Goal: Information Seeking & Learning: Learn about a topic

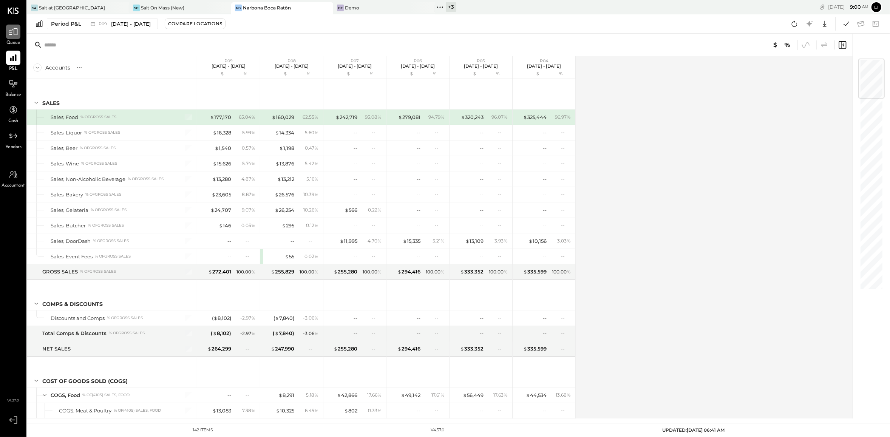
click at [12, 34] on icon at bounding box center [13, 31] width 9 height 7
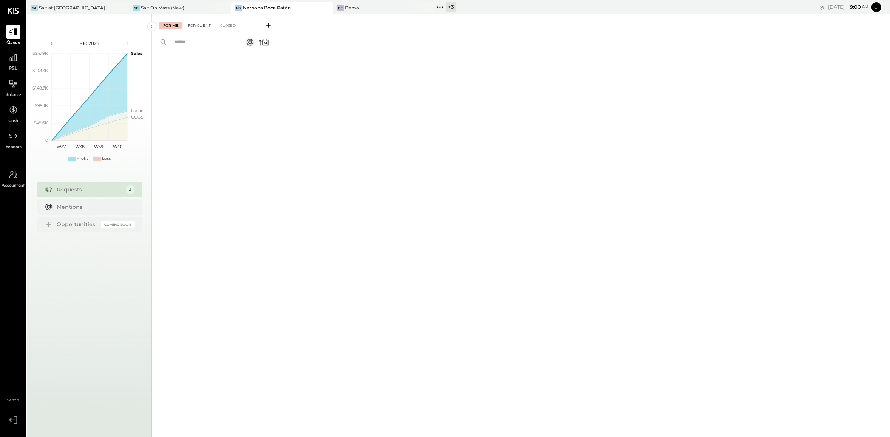
click at [197, 28] on div "For Client" at bounding box center [199, 26] width 31 height 8
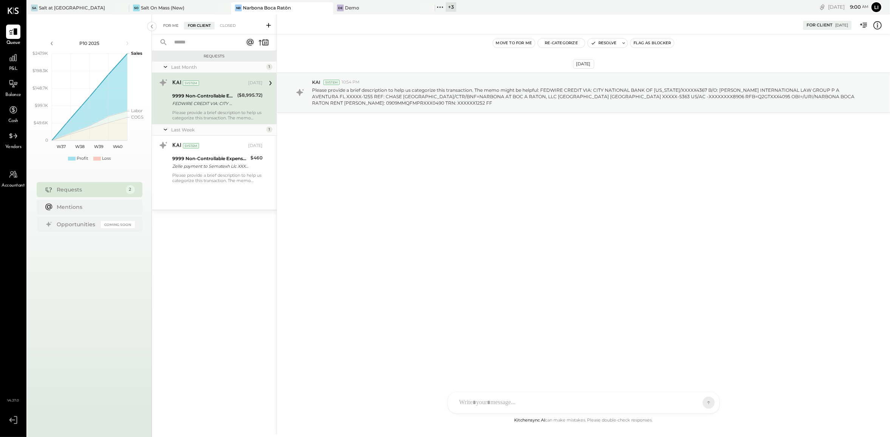
click at [165, 24] on div "For Me" at bounding box center [170, 26] width 23 height 8
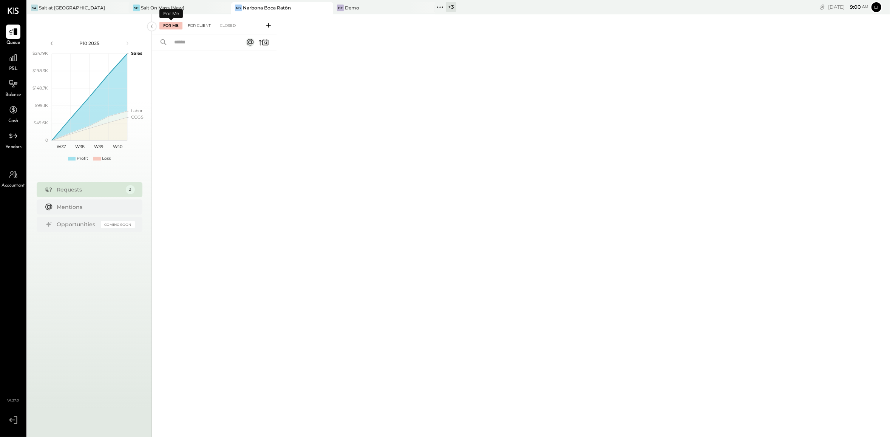
click at [190, 23] on div "For Client" at bounding box center [199, 26] width 31 height 8
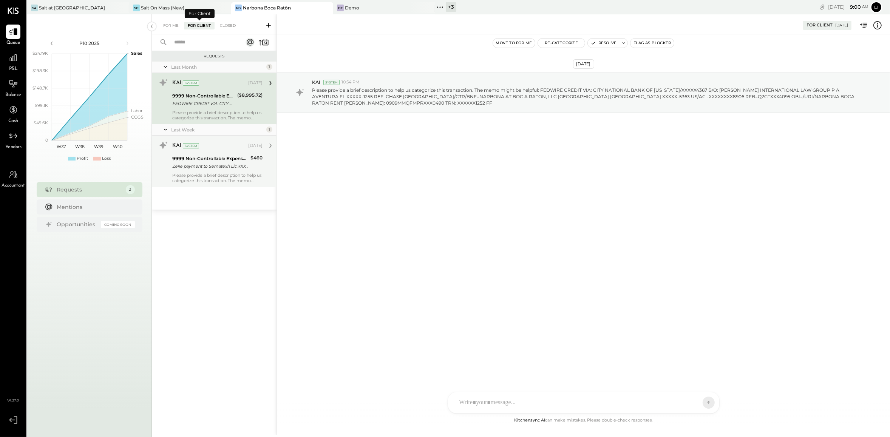
click at [214, 178] on div "Please provide a brief description to help us categorize this transaction. The …" at bounding box center [217, 178] width 90 height 11
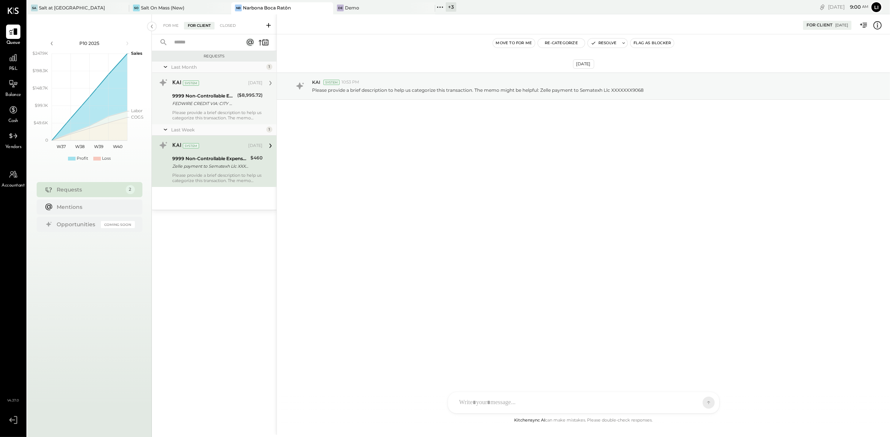
click at [211, 111] on div "Please provide a brief description to help us categorize this transaction. The …" at bounding box center [217, 115] width 90 height 11
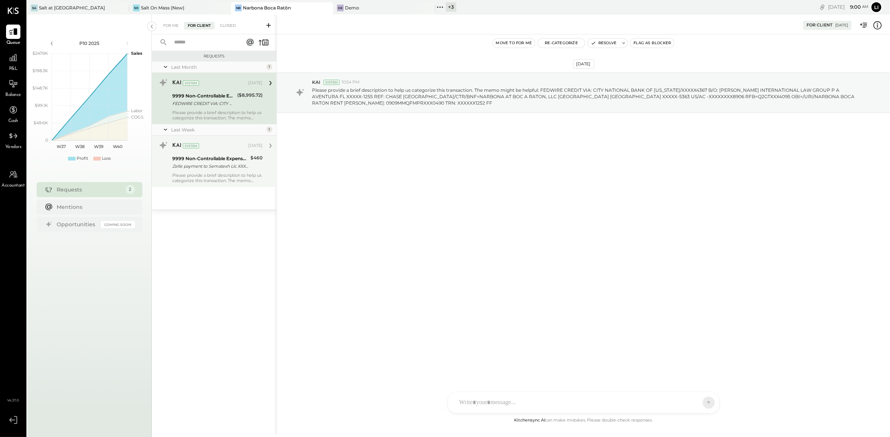
click at [441, 5] on icon at bounding box center [440, 7] width 10 height 10
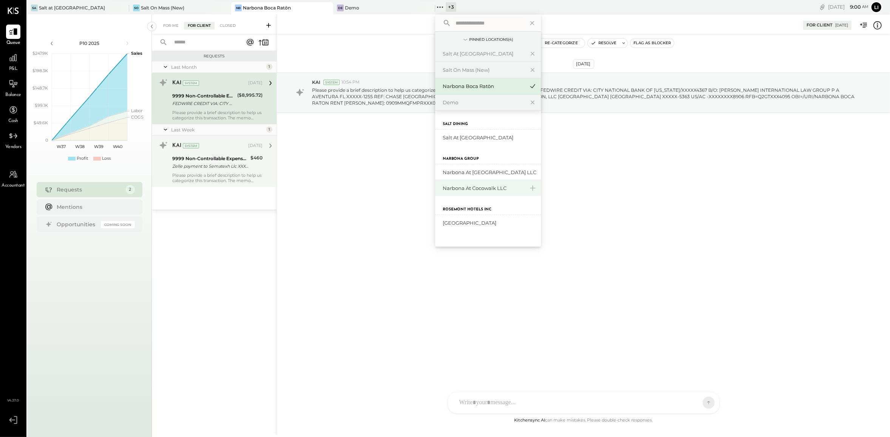
click at [486, 191] on div "Narbona at Cocowalk LLC" at bounding box center [484, 188] width 82 height 7
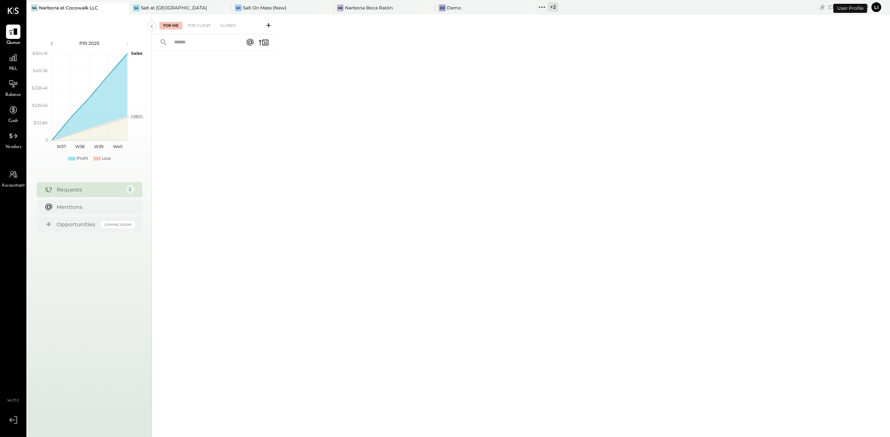
click at [193, 33] on div "For Me For Client Closed" at bounding box center [214, 24] width 125 height 20
click at [192, 25] on div "For Client" at bounding box center [199, 26] width 31 height 8
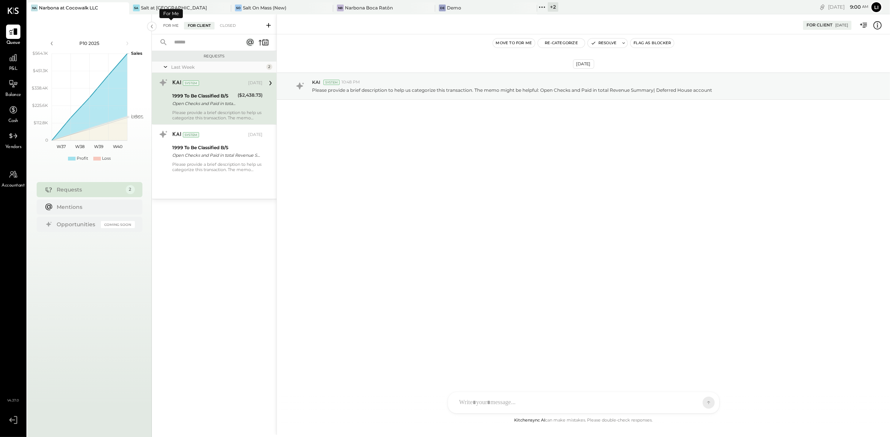
click at [170, 26] on div "For Me" at bounding box center [170, 26] width 23 height 8
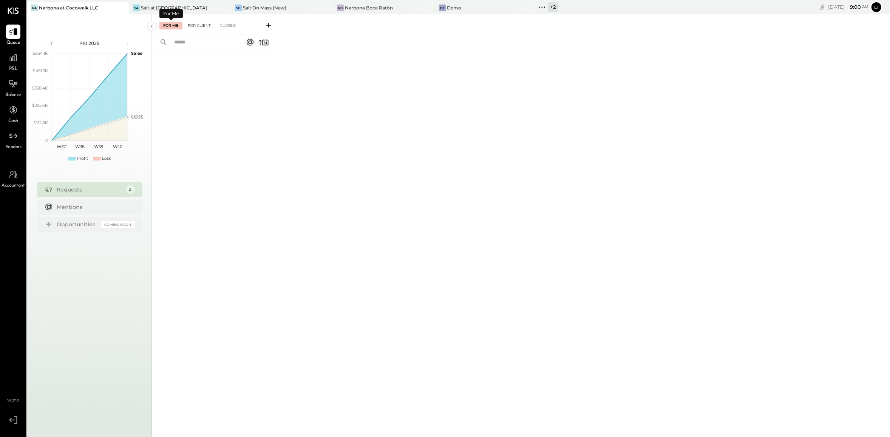
click at [194, 26] on div "For Client" at bounding box center [199, 26] width 31 height 8
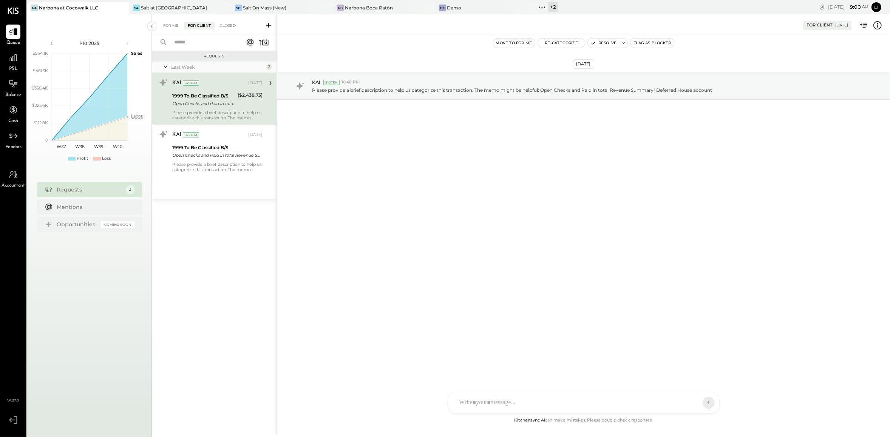
click at [544, 9] on icon at bounding box center [542, 7] width 10 height 10
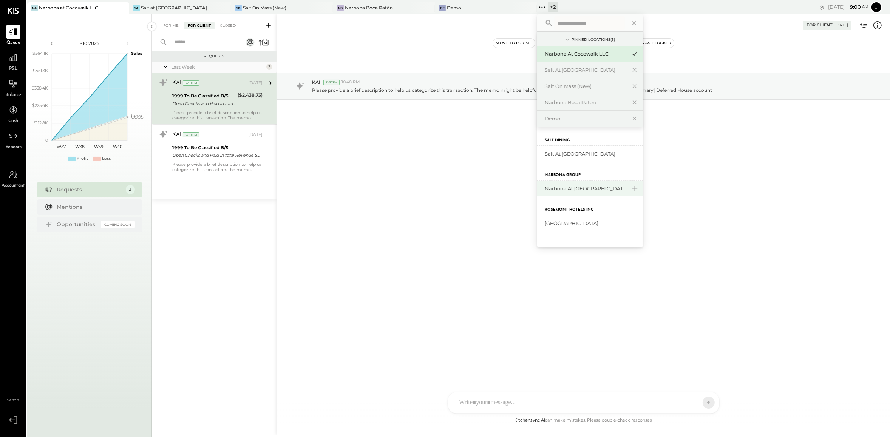
click at [579, 190] on div "Narbona at [GEOGRAPHIC_DATA] LLC" at bounding box center [585, 188] width 82 height 7
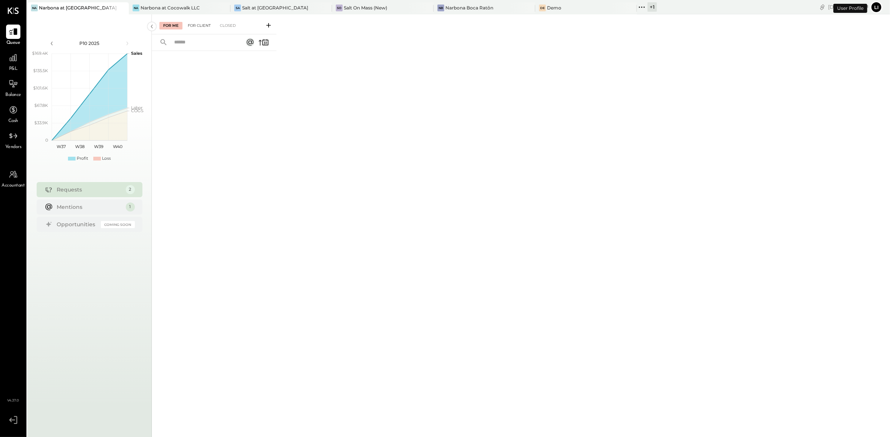
click at [198, 23] on div "For Client" at bounding box center [199, 26] width 31 height 8
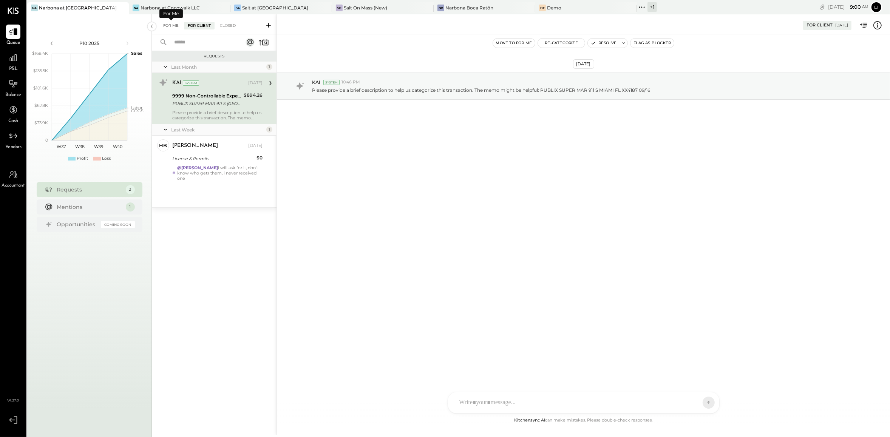
click at [166, 25] on div "For Me" at bounding box center [170, 26] width 23 height 8
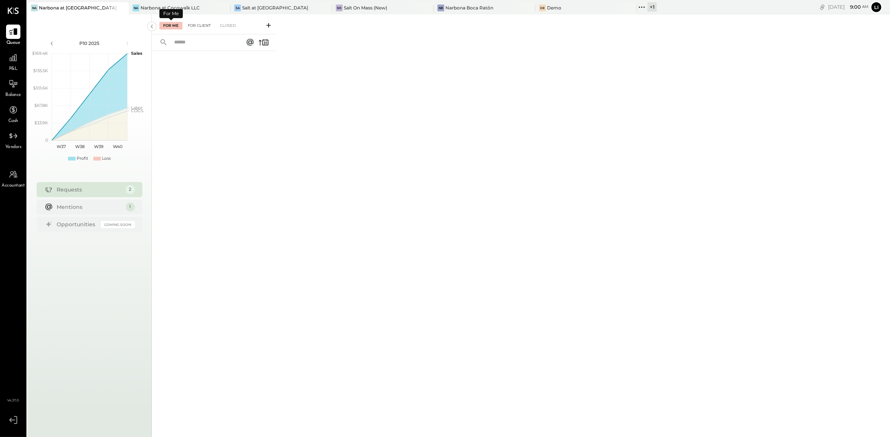
click at [190, 27] on div "For Client" at bounding box center [199, 26] width 31 height 8
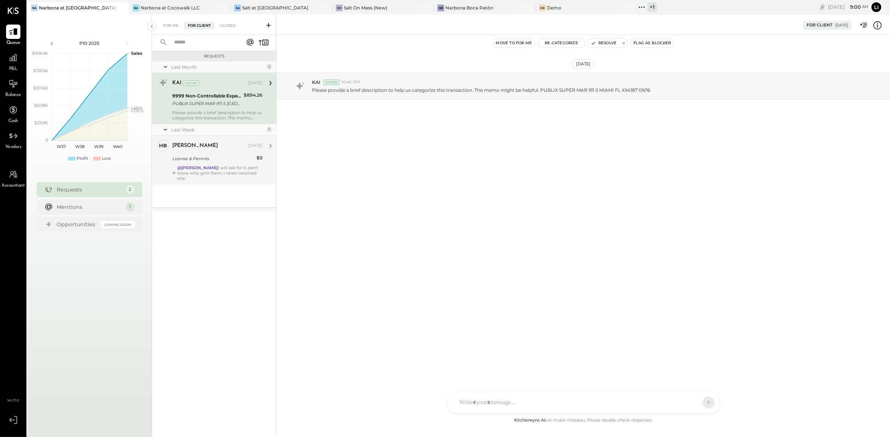
click at [212, 163] on div "License & Permits" at bounding box center [213, 158] width 82 height 9
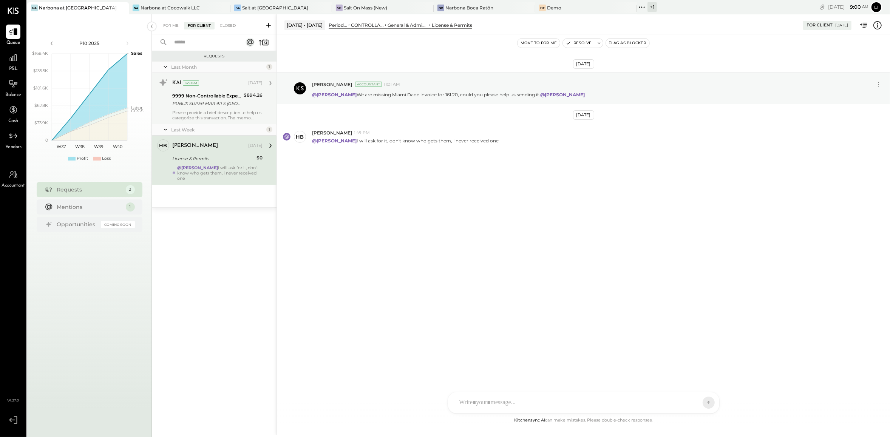
click at [216, 94] on div "9999 Non-Controllable Expenses:Other Income and Expenses:To Be Classified P&L" at bounding box center [206, 96] width 69 height 8
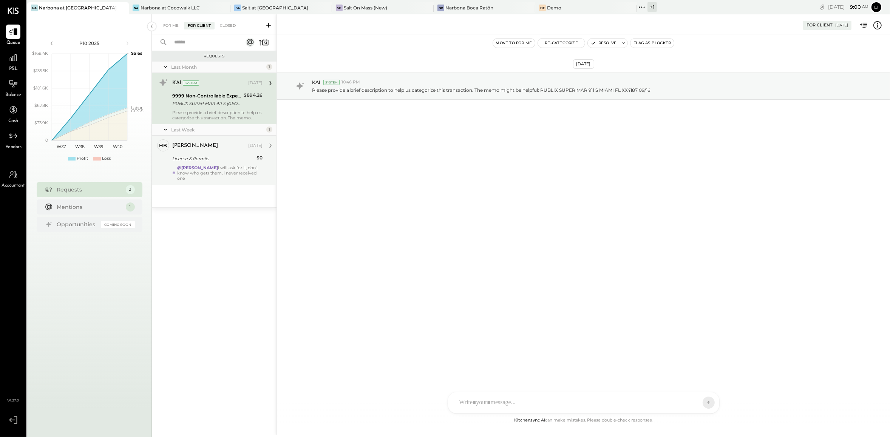
click at [207, 148] on div "Heidy Balart" at bounding box center [209, 146] width 74 height 8
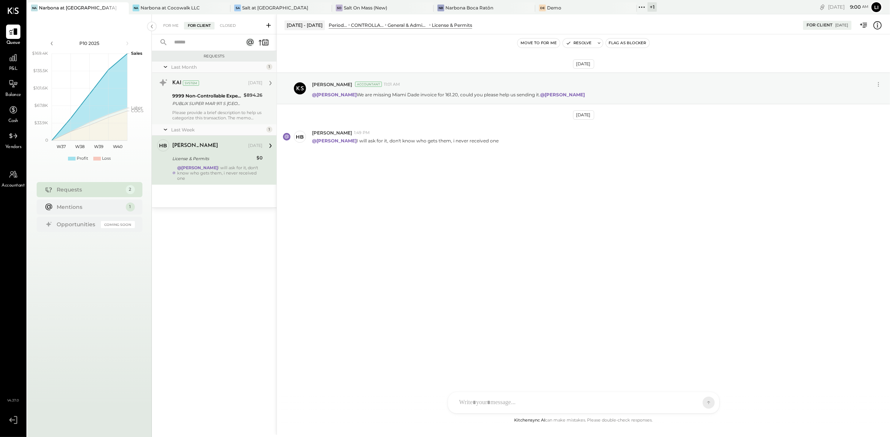
click at [202, 90] on div "KAI System Sep 24, 2025 9999 Non-Controllable Expenses:Other Income and Expense…" at bounding box center [217, 99] width 90 height 44
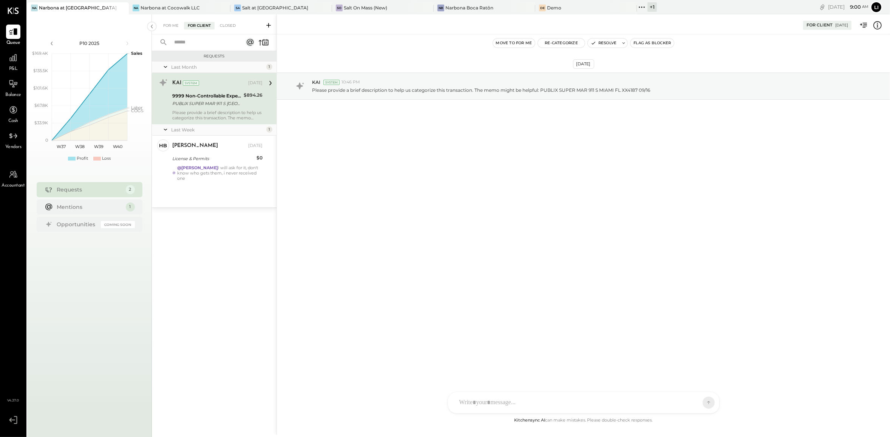
click at [339, 142] on div "Sep 23rd, 2025 KAI System 10:46 PM Please provide a brief description to help u…" at bounding box center [583, 104] width 613 height 103
click at [451, 233] on div "Sep 23rd, 2025 KAI System 10:46 PM Please provide a brief description to help u…" at bounding box center [583, 224] width 613 height 381
click at [637, 10] on icon at bounding box center [642, 7] width 10 height 10
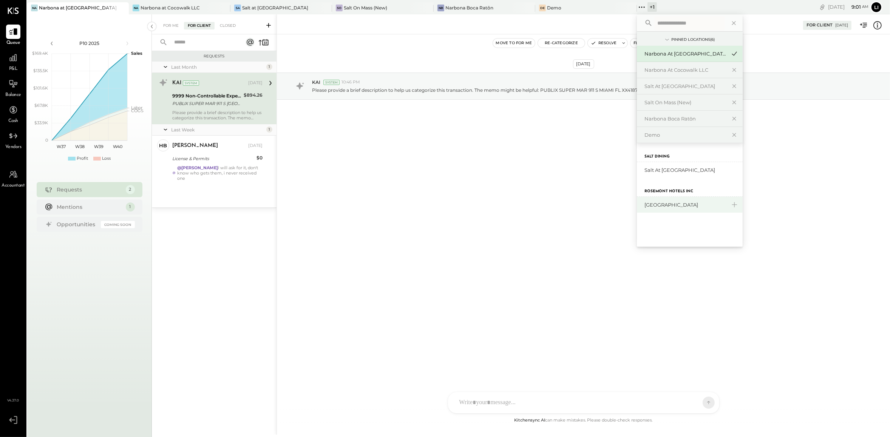
click at [643, 211] on div "[GEOGRAPHIC_DATA]" at bounding box center [690, 205] width 106 height 16
click at [644, 202] on div "[GEOGRAPHIC_DATA]" at bounding box center [685, 204] width 82 height 7
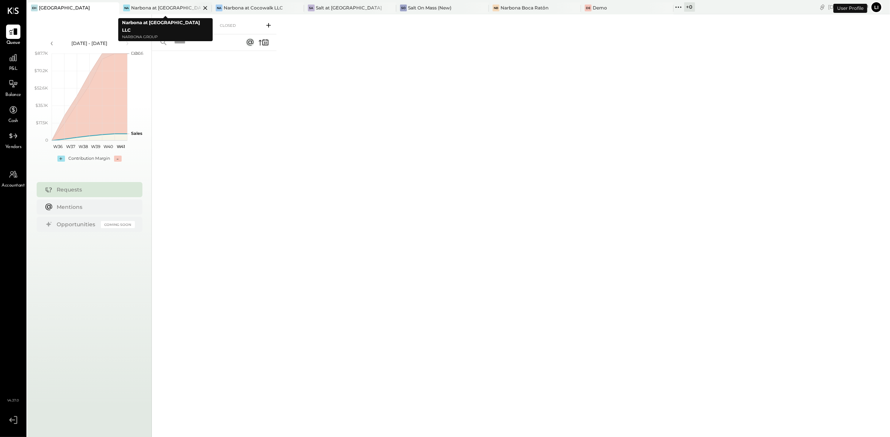
click at [200, 10] on icon at bounding box center [204, 7] width 9 height 9
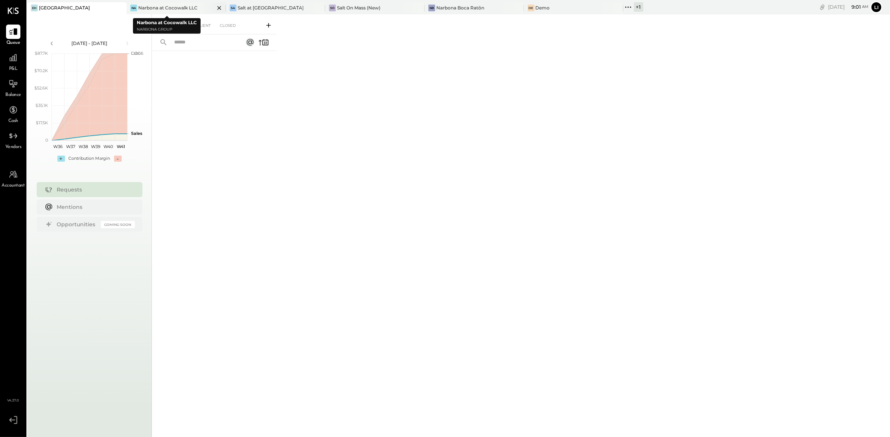
click at [214, 8] on icon at bounding box center [218, 7] width 9 height 9
click at [227, 8] on icon at bounding box center [224, 7] width 9 height 9
click at [224, 106] on div at bounding box center [214, 232] width 125 height 362
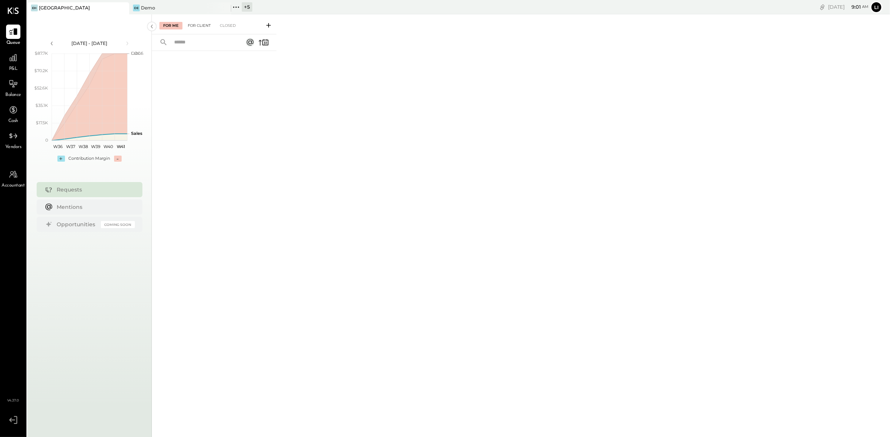
click at [195, 23] on div "For Client" at bounding box center [199, 26] width 31 height 8
click at [173, 22] on div "For Me" at bounding box center [170, 26] width 23 height 8
click at [185, 24] on div "For Client" at bounding box center [199, 26] width 31 height 8
click at [171, 24] on div "For Me" at bounding box center [170, 26] width 23 height 8
click at [193, 24] on div "For Client" at bounding box center [199, 26] width 31 height 8
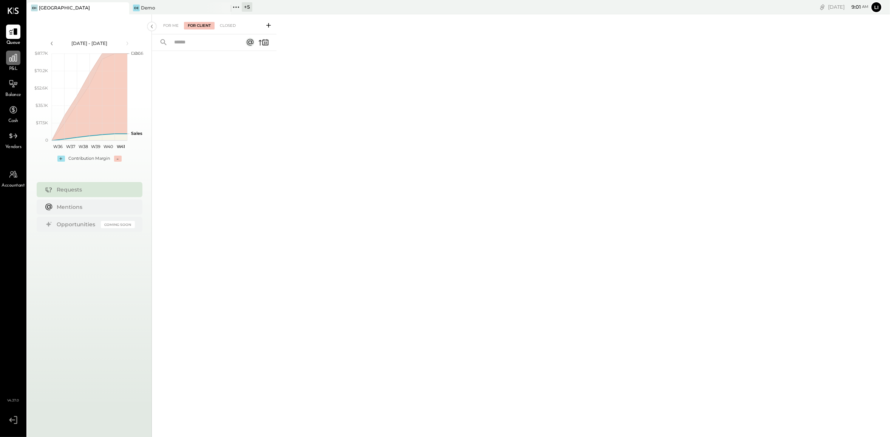
click at [12, 59] on icon at bounding box center [13, 58] width 8 height 8
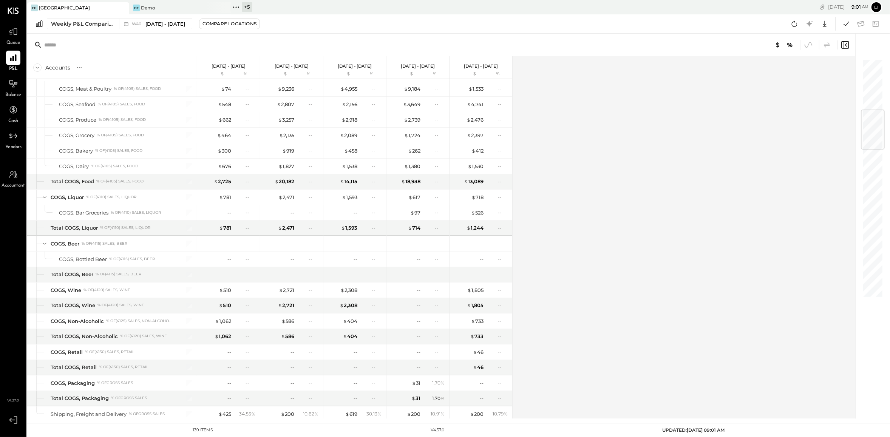
scroll to position [34, 0]
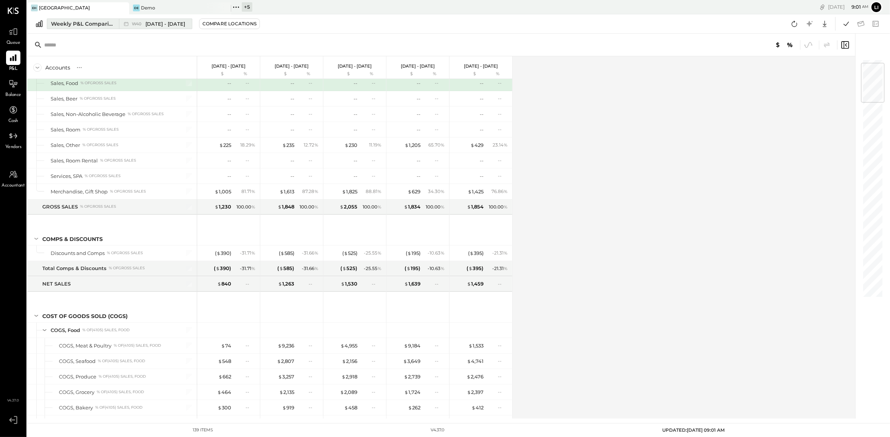
click at [88, 23] on div "Weekly P&L Comparison" at bounding box center [82, 24] width 63 height 8
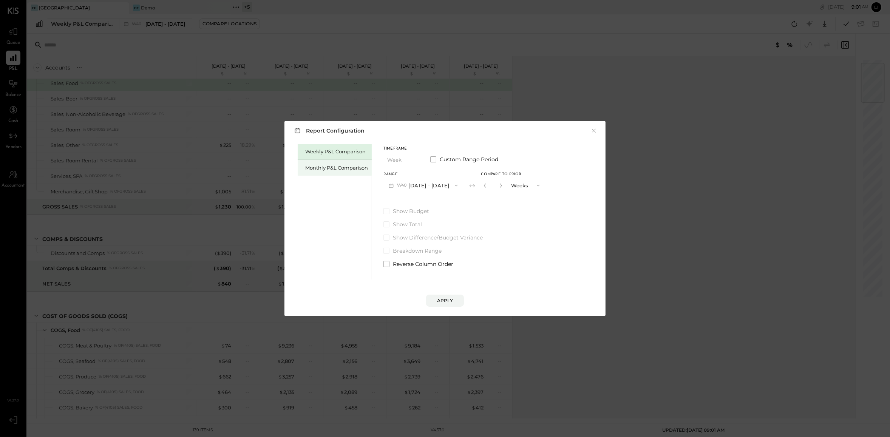
click at [338, 164] on div "Monthly P&L Comparison" at bounding box center [336, 167] width 63 height 7
click at [490, 189] on div "Compare" at bounding box center [485, 187] width 25 height 6
click at [499, 184] on div "*" at bounding box center [500, 185] width 40 height 14
click at [498, 184] on icon "button" at bounding box center [499, 186] width 2 height 4
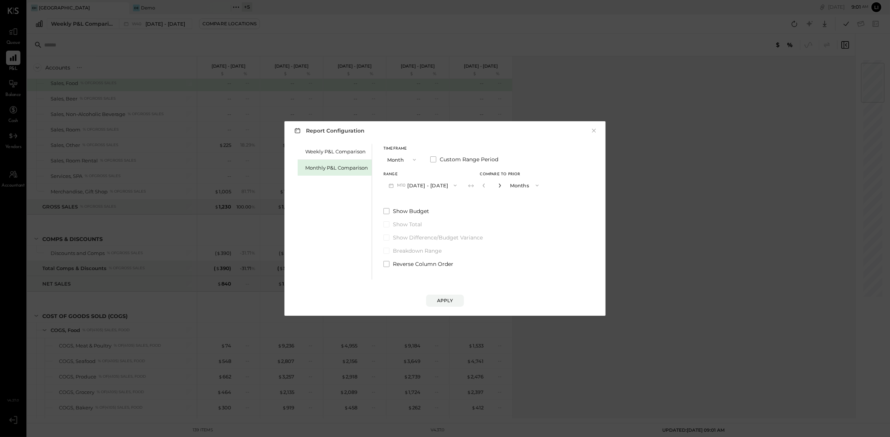
type input "*"
click at [448, 295] on button "Apply" at bounding box center [445, 301] width 38 height 12
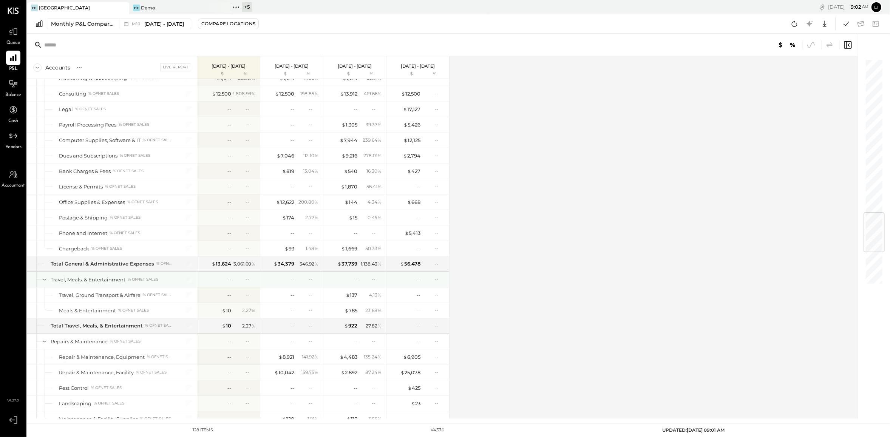
scroll to position [1309, 0]
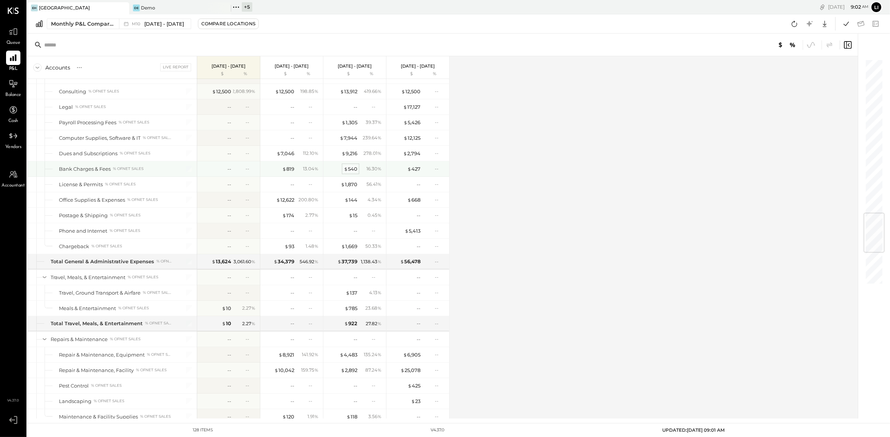
click at [351, 173] on div "$ 540" at bounding box center [351, 168] width 14 height 7
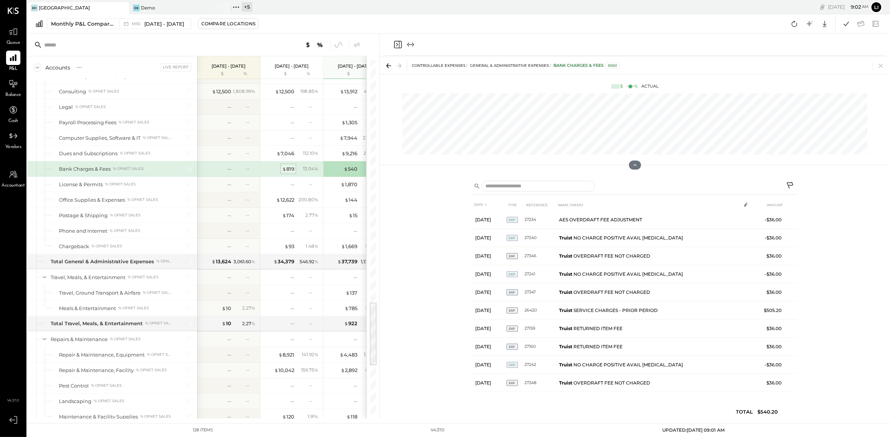
click at [290, 173] on div "$ 819" at bounding box center [288, 168] width 12 height 7
click at [396, 46] on icon "Close panel" at bounding box center [397, 44] width 9 height 9
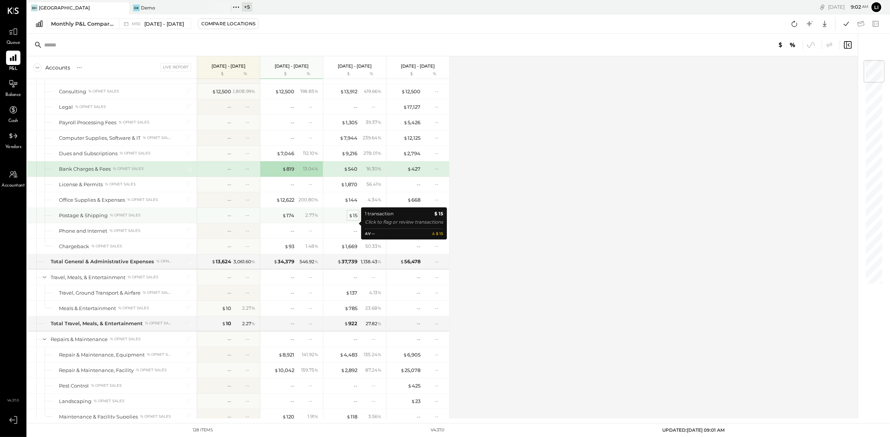
click at [353, 219] on div "$ 15" at bounding box center [353, 215] width 9 height 7
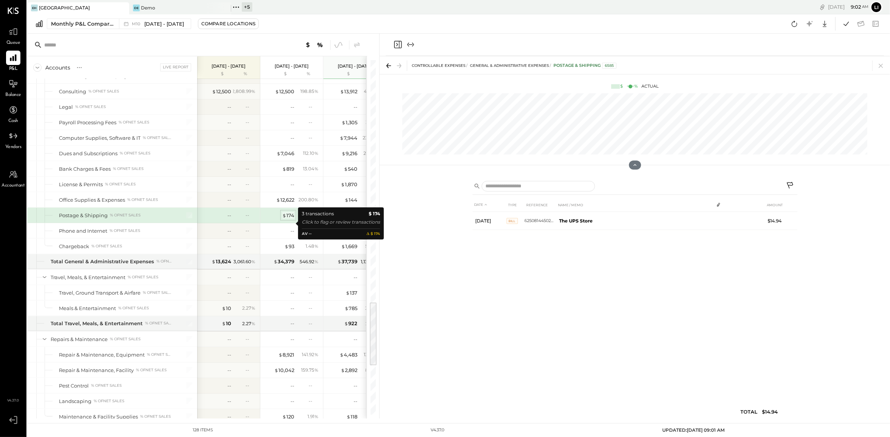
click at [287, 219] on div "$ 174" at bounding box center [288, 215] width 12 height 7
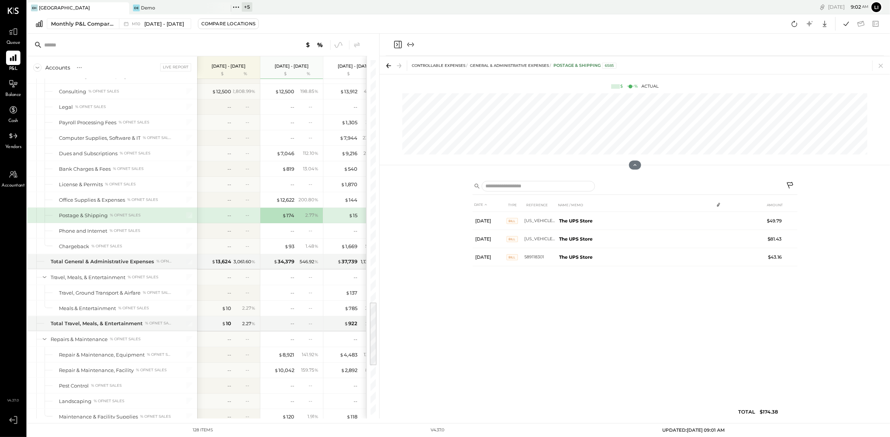
click at [397, 46] on icon "Close panel" at bounding box center [397, 44] width 9 height 9
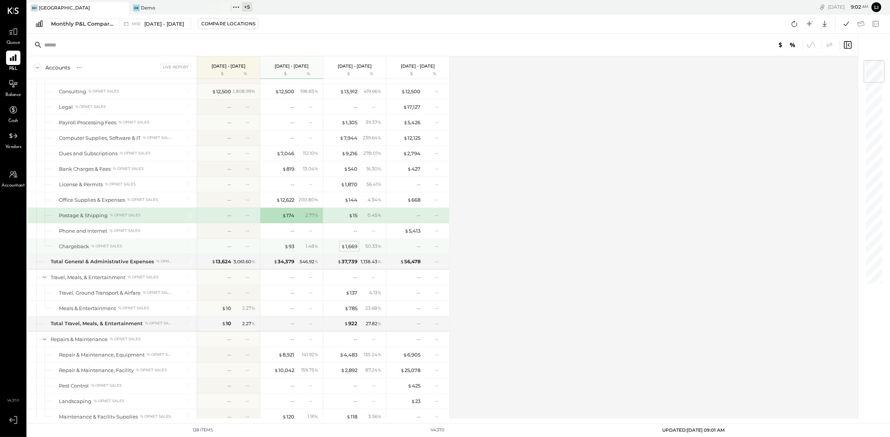
click at [351, 250] on div "$ 1,669" at bounding box center [349, 246] width 16 height 7
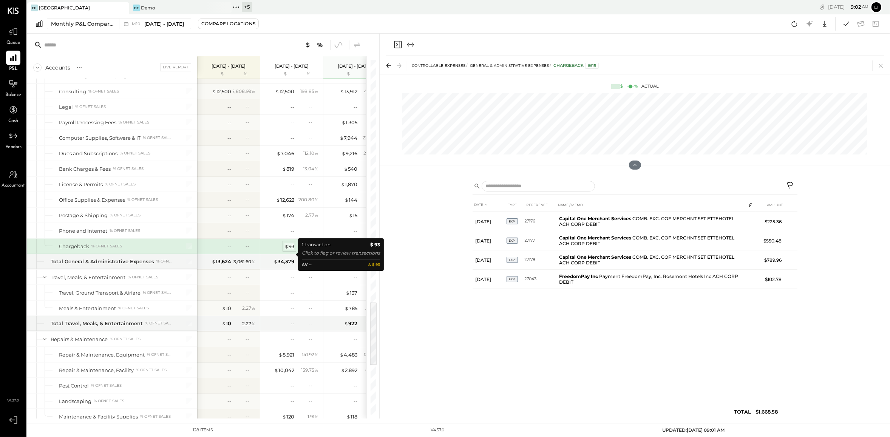
click at [288, 250] on div "$ 93" at bounding box center [289, 246] width 10 height 7
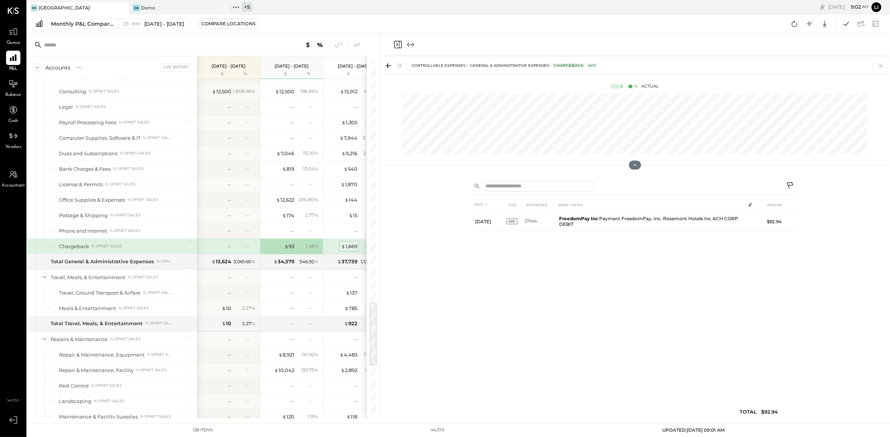
click at [345, 249] on span "$" at bounding box center [343, 246] width 4 height 6
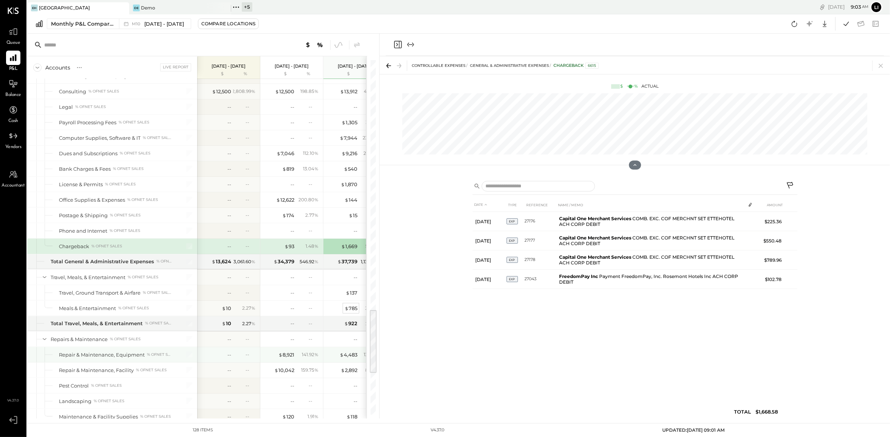
scroll to position [1371, 0]
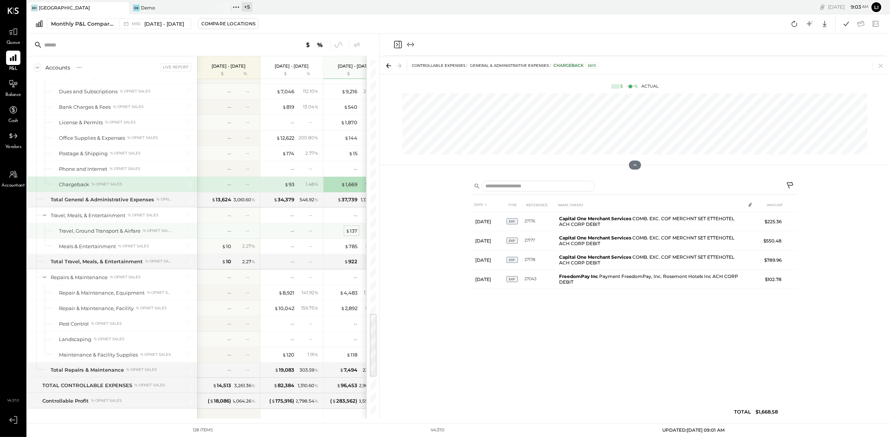
click at [354, 234] on div "$ 137" at bounding box center [351, 230] width 12 height 7
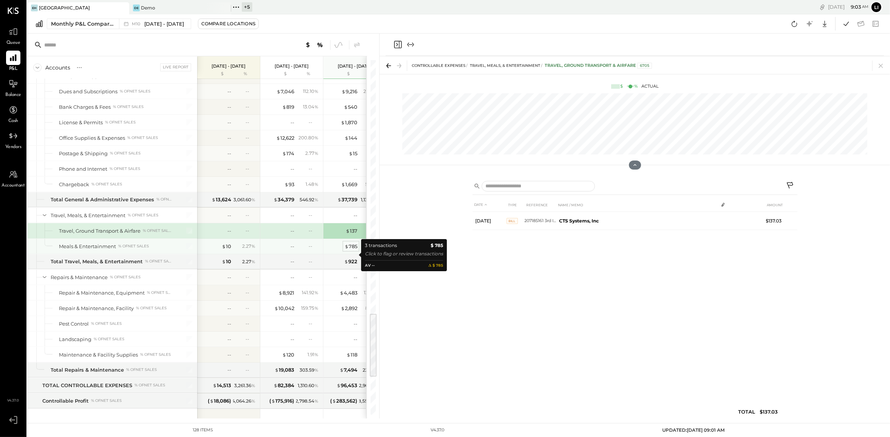
click at [350, 250] on div "$ 785" at bounding box center [350, 246] width 13 height 7
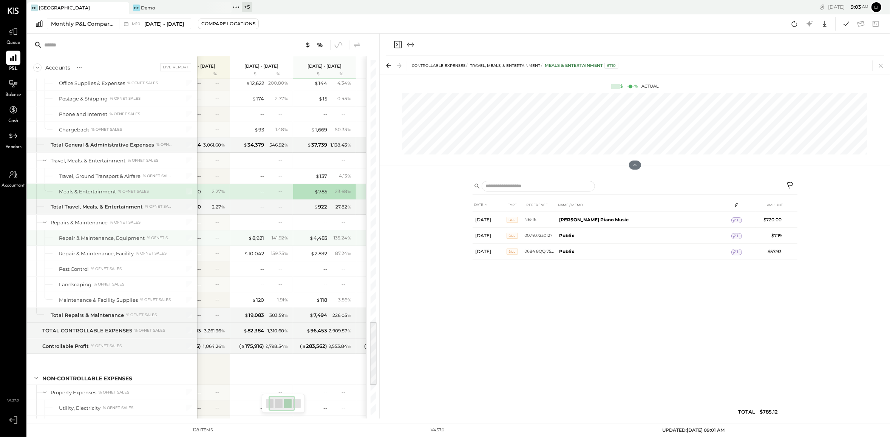
scroll to position [1441, 0]
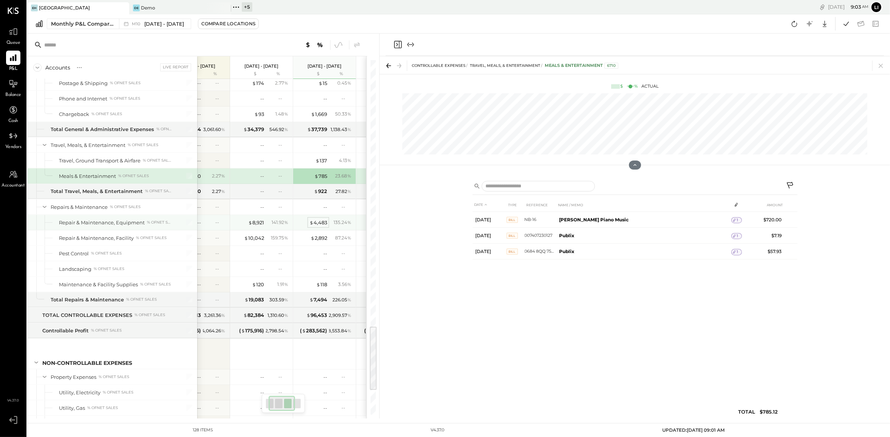
click at [326, 226] on div "$ 4,483" at bounding box center [318, 222] width 18 height 7
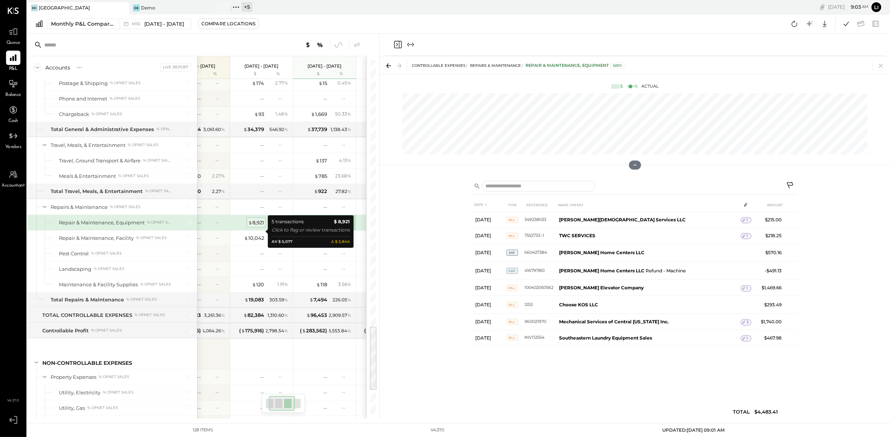
click at [262, 226] on div "$ 8,921" at bounding box center [256, 222] width 16 height 7
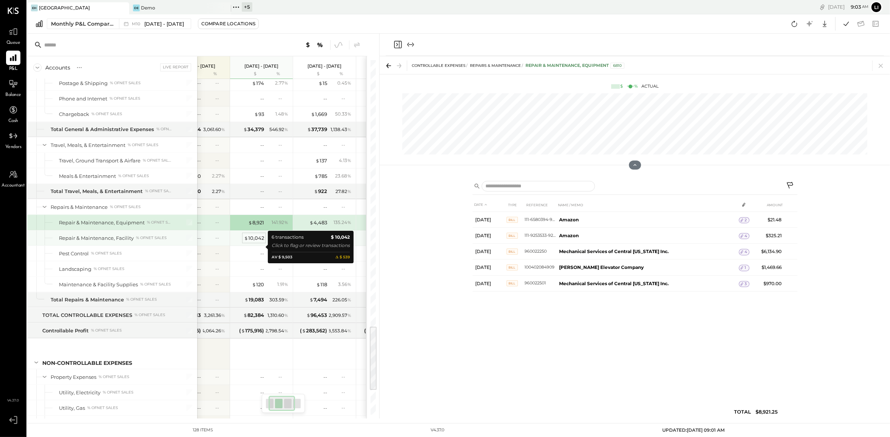
click at [256, 242] on div "$ 10,042" at bounding box center [254, 237] width 20 height 7
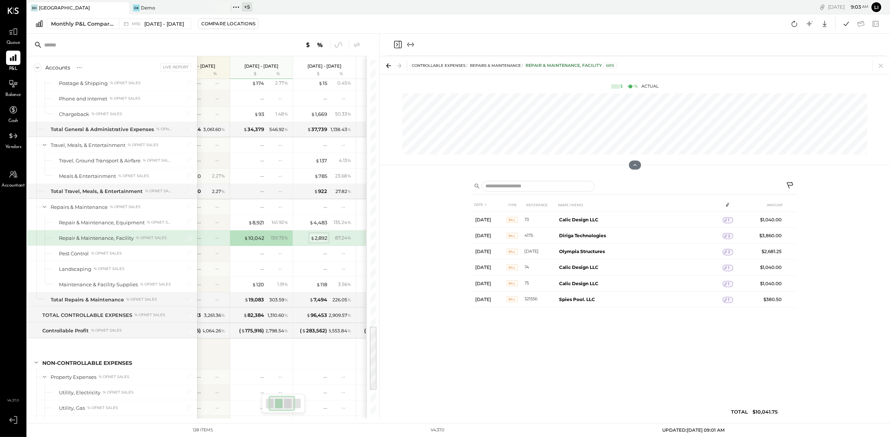
click at [321, 242] on div "$ 2,892" at bounding box center [318, 237] width 17 height 7
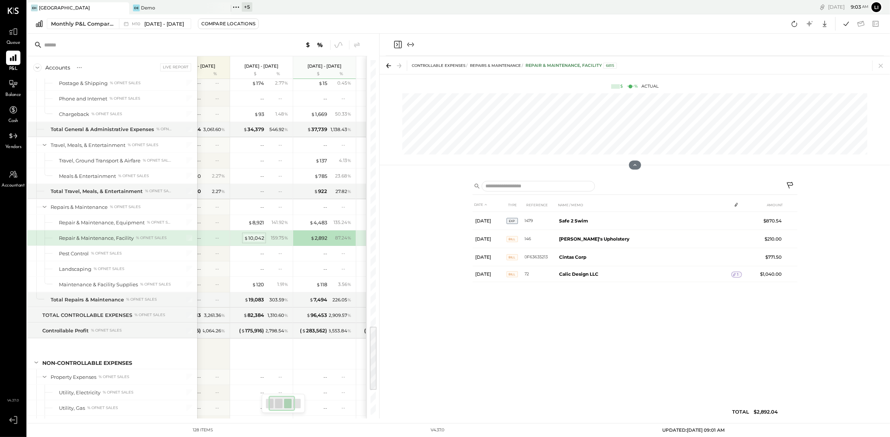
click at [248, 242] on div "$ 10,042" at bounding box center [254, 237] width 20 height 7
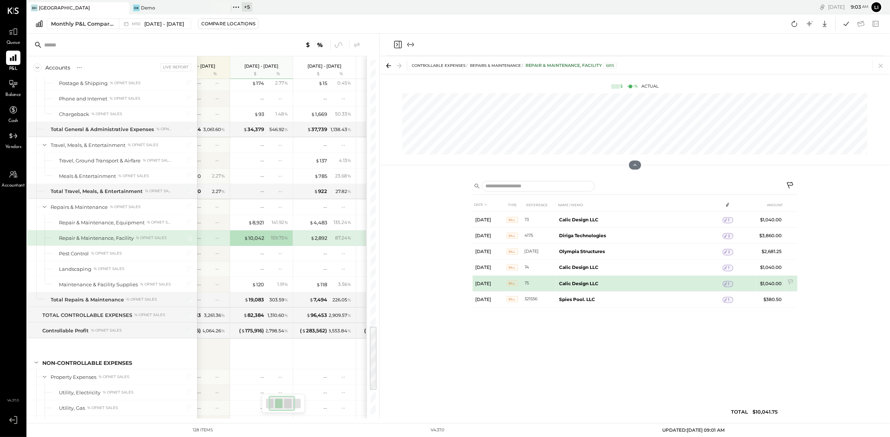
click at [730, 286] on div "1" at bounding box center [727, 284] width 11 height 6
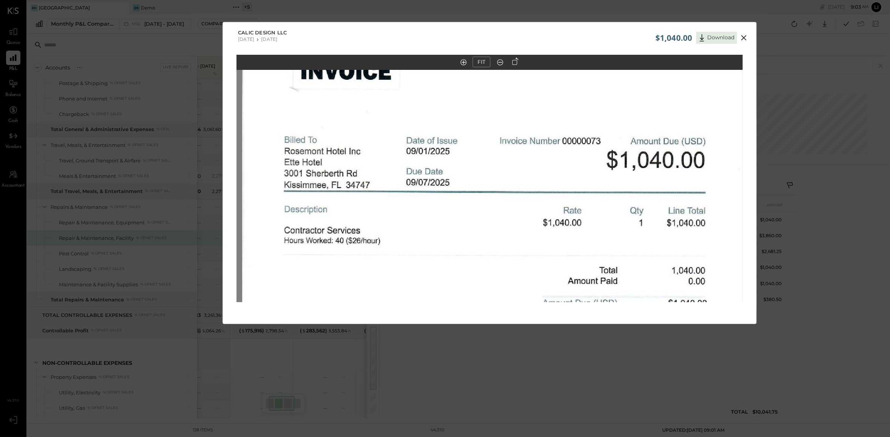
drag, startPoint x: 486, startPoint y: 149, endPoint x: 492, endPoint y: 256, distance: 107.4
click at [492, 256] on img at bounding box center [495, 276] width 506 height 655
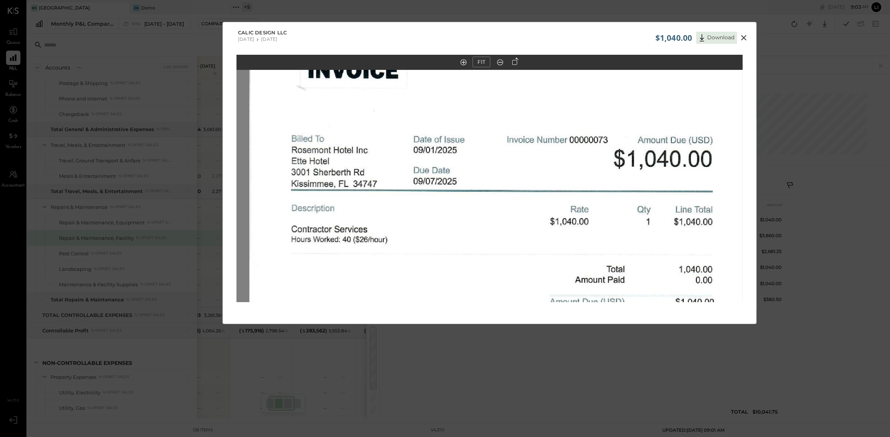
drag, startPoint x: 569, startPoint y: 154, endPoint x: 579, endPoint y: 147, distance: 12.0
click at [579, 147] on img at bounding box center [502, 275] width 506 height 655
click at [746, 34] on icon at bounding box center [743, 37] width 9 height 9
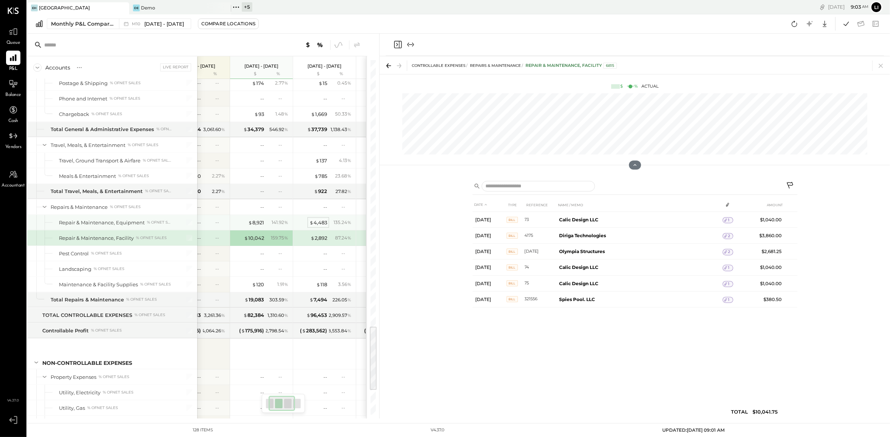
click at [314, 226] on div "$ 4,483" at bounding box center [318, 222] width 18 height 7
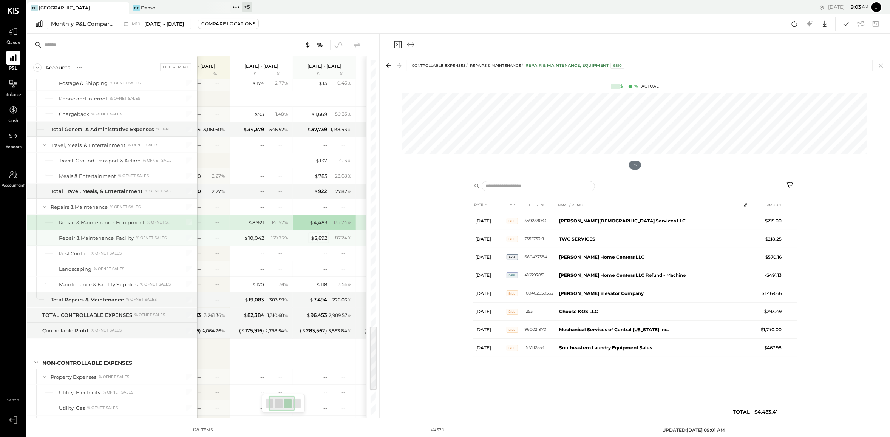
click at [317, 242] on div "$ 2,892" at bounding box center [318, 237] width 17 height 7
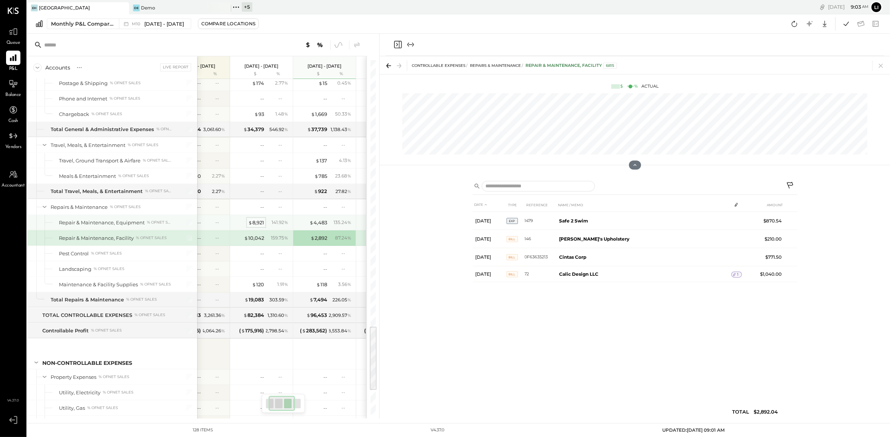
click at [259, 226] on div "$ 8,921" at bounding box center [256, 222] width 16 height 7
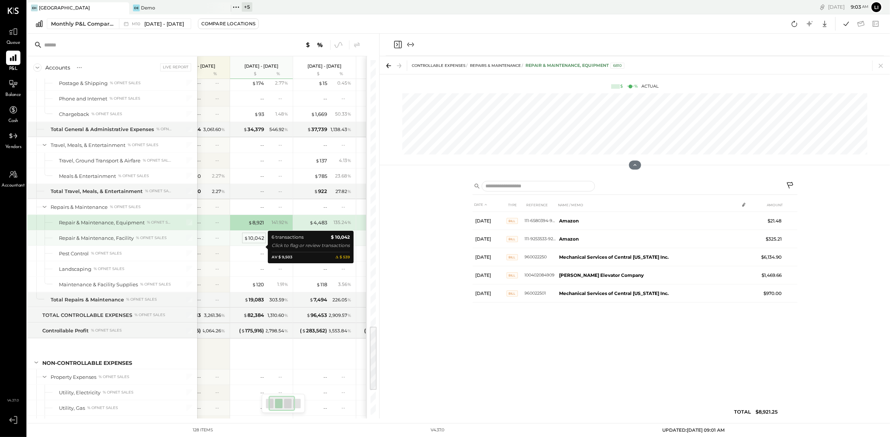
click at [256, 242] on div "$ 10,042" at bounding box center [254, 237] width 20 height 7
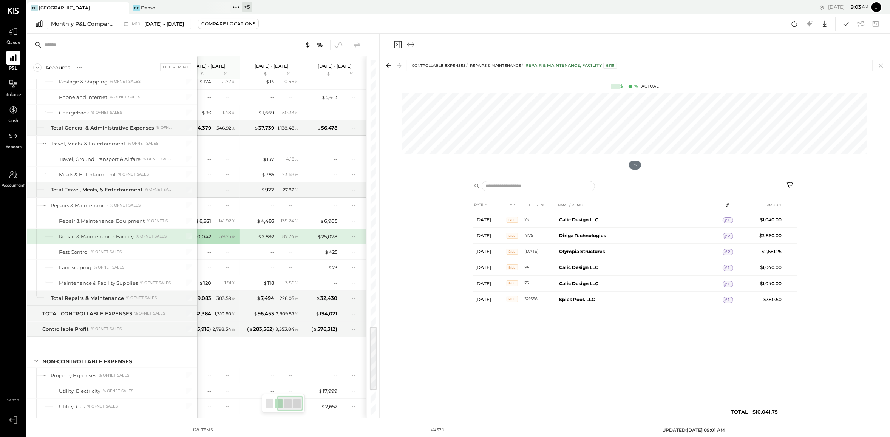
scroll to position [1443, 0]
click at [332, 240] on div "$ 25,078" at bounding box center [327, 236] width 20 height 7
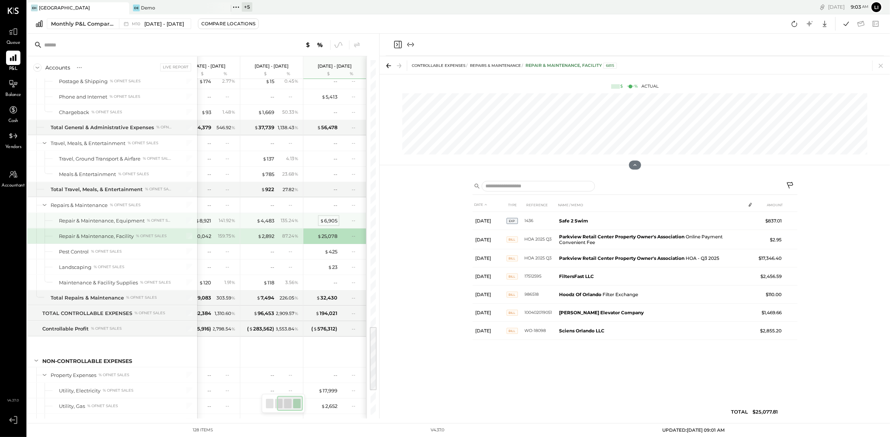
click at [328, 224] on div "$ 6,905" at bounding box center [328, 220] width 17 height 7
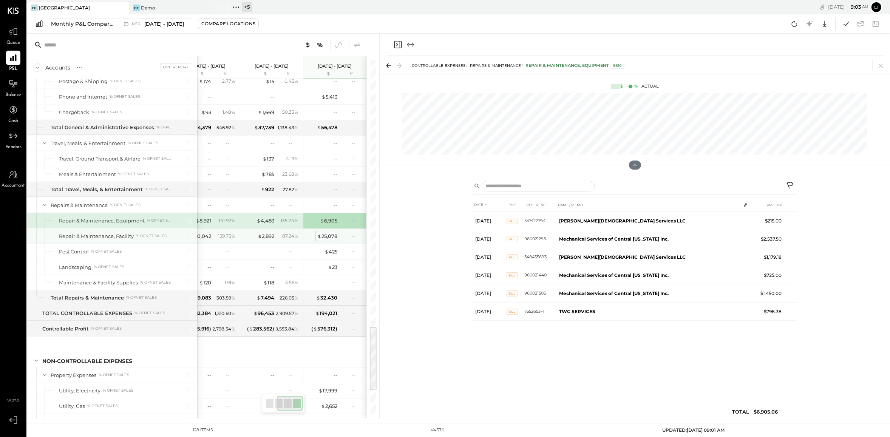
click at [322, 240] on div "$ 25,078" at bounding box center [327, 236] width 20 height 7
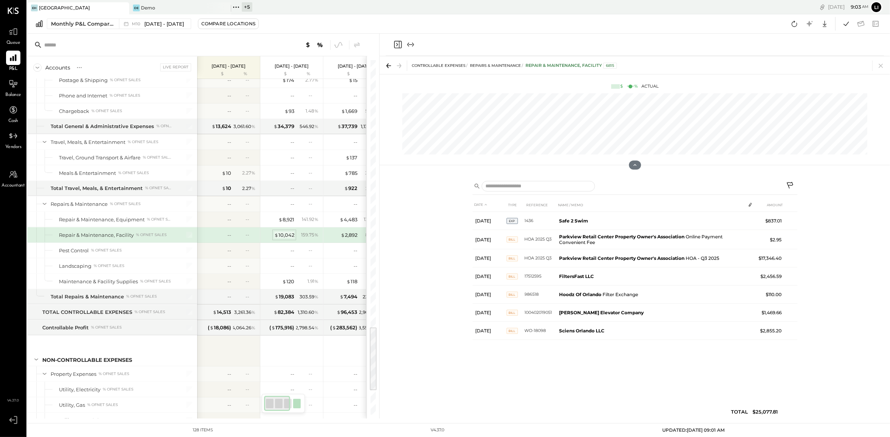
click at [290, 239] on div "$ 10,042" at bounding box center [284, 234] width 20 height 7
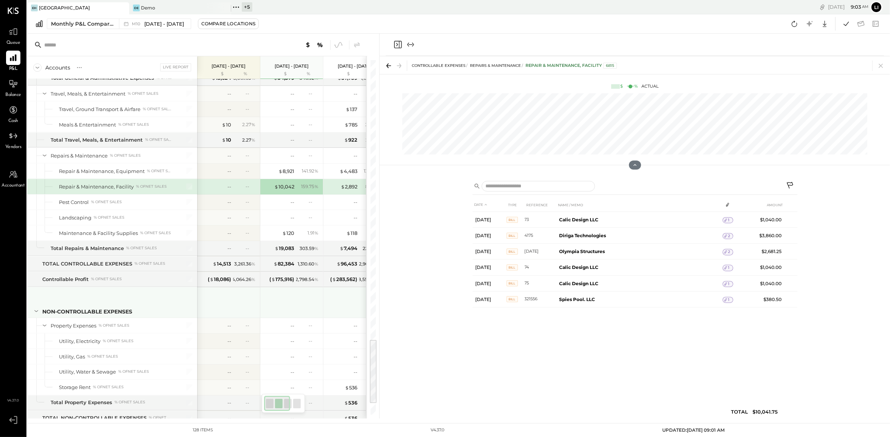
scroll to position [1515, 0]
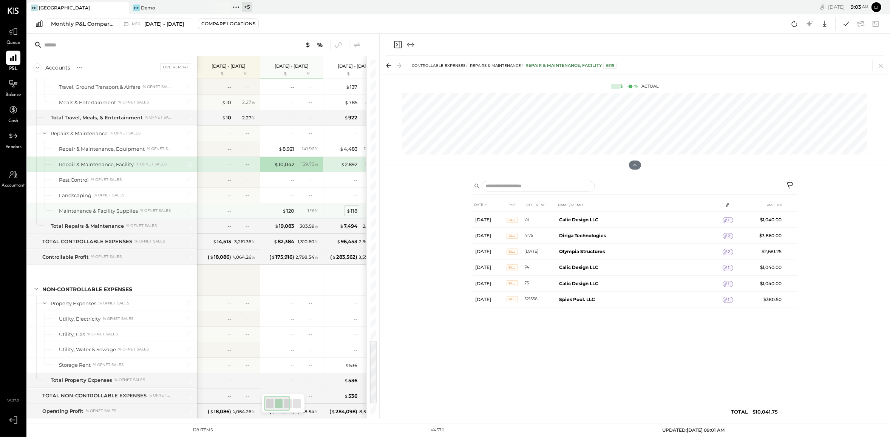
click at [353, 214] on div "$ 118" at bounding box center [351, 210] width 11 height 7
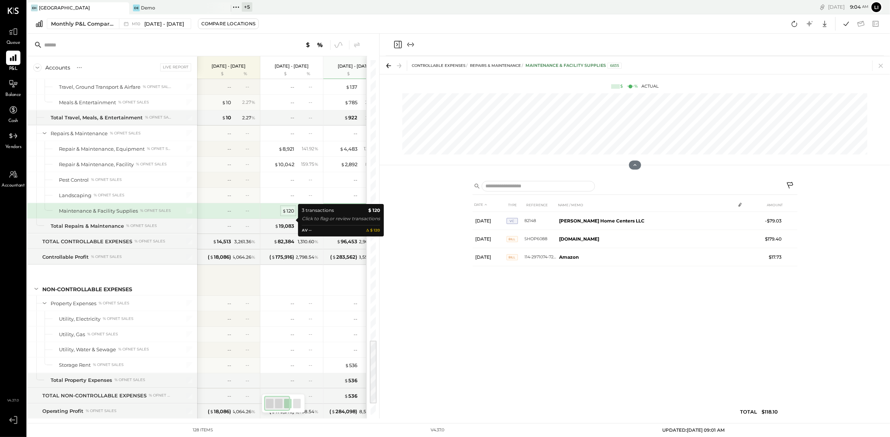
click at [290, 214] on div "$ 120" at bounding box center [288, 210] width 12 height 7
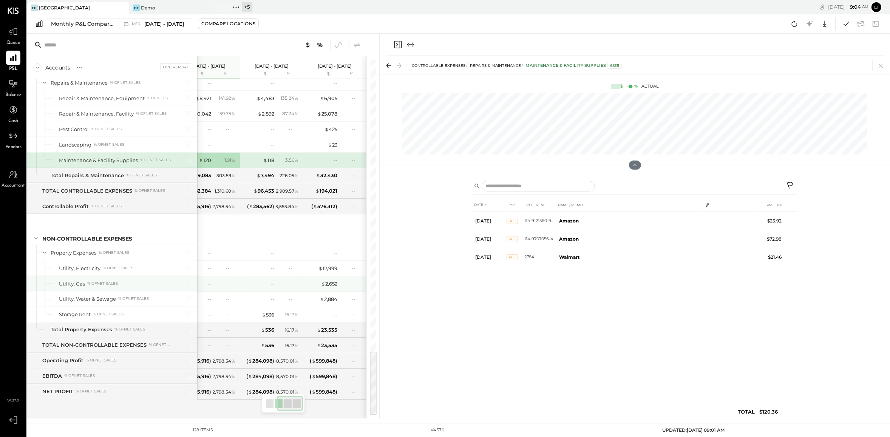
scroll to position [0, 82]
click at [276, 314] on div "$ 536 16.17 %" at bounding box center [273, 314] width 57 height 15
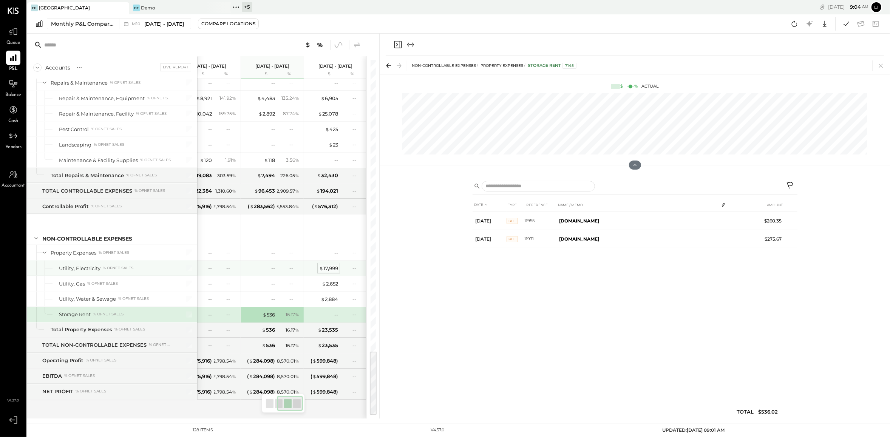
click at [328, 265] on div "$ 17,999" at bounding box center [328, 268] width 19 height 7
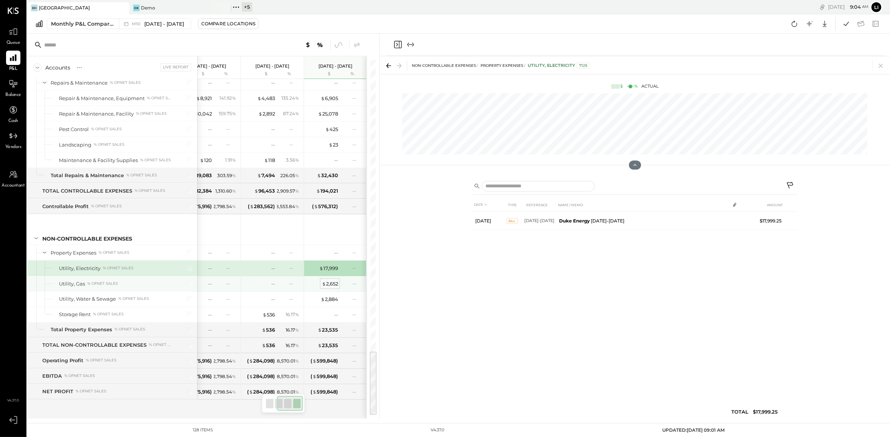
click at [330, 281] on div "$ 2,652" at bounding box center [330, 283] width 16 height 7
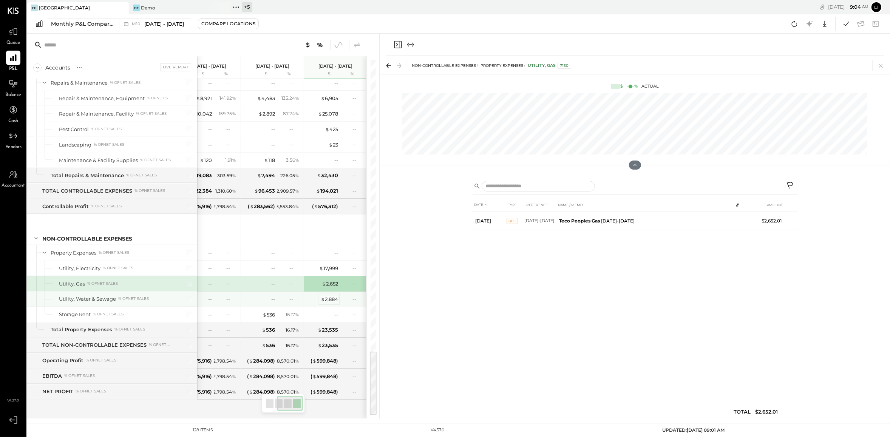
click at [330, 297] on div "$ 2,884" at bounding box center [329, 299] width 17 height 7
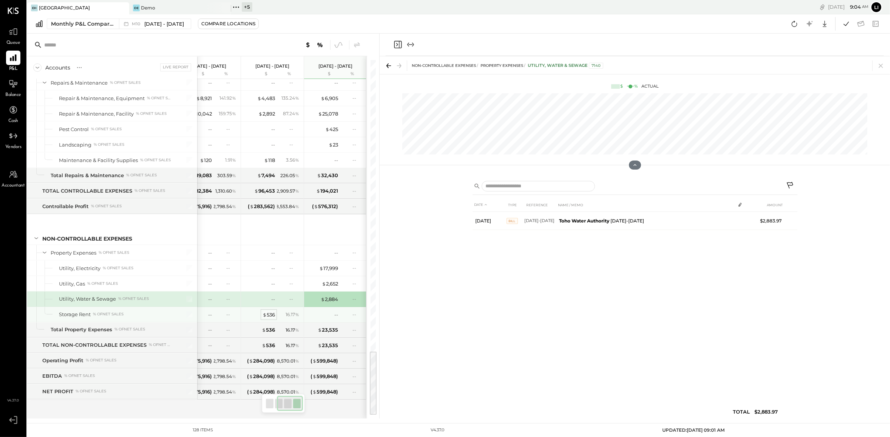
click at [272, 315] on div "$ 536" at bounding box center [268, 314] width 12 height 7
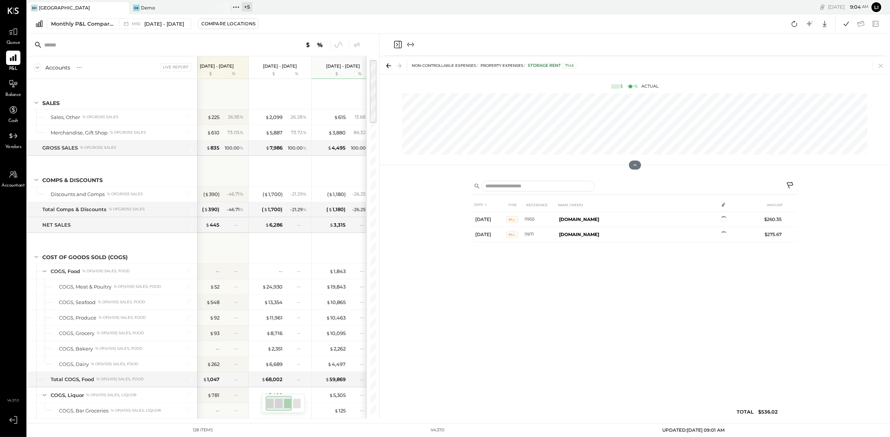
click at [482, 302] on div "DATE TYPE REFERENCE NAME / MEMO AMOUNT Aug 13, 25 BILL 11955 GoStoring.com $260…" at bounding box center [634, 310] width 325 height 224
click at [396, 43] on icon "Close panel" at bounding box center [397, 44] width 9 height 9
